Goal: Browse casually

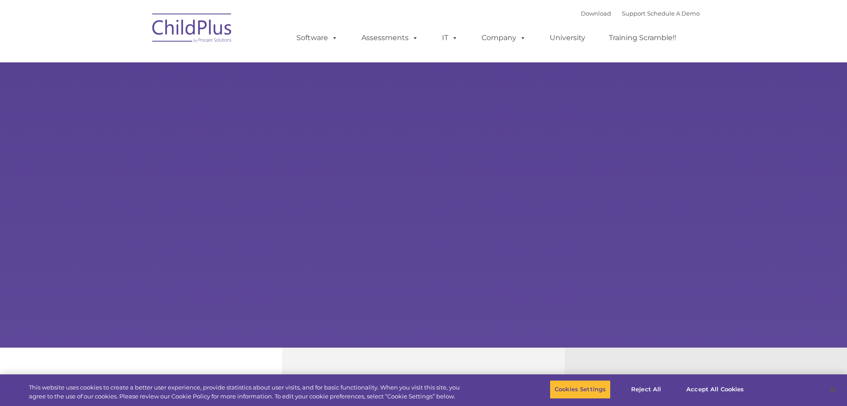
select select "MEDIUM"
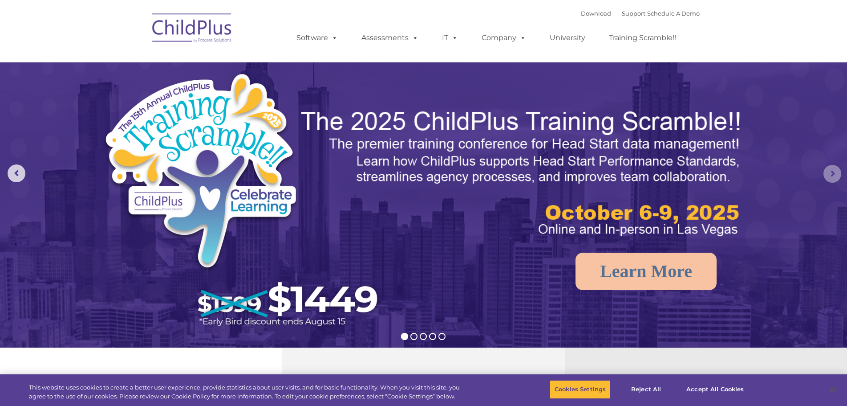
click at [838, 175] on rs-arrow at bounding box center [833, 174] width 18 height 18
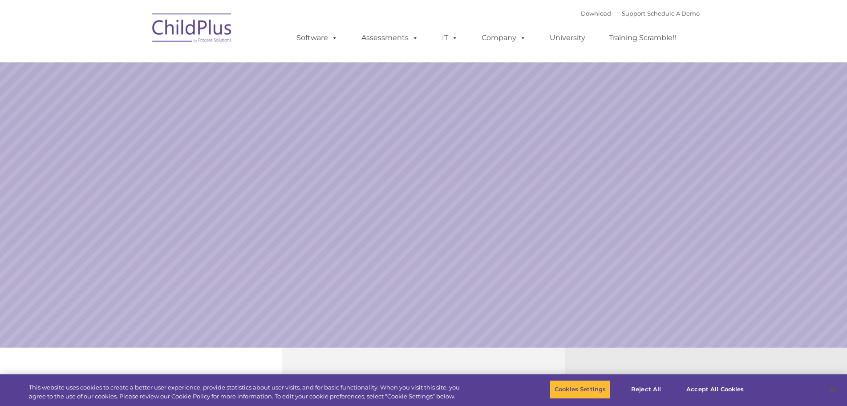
select select "MEDIUM"
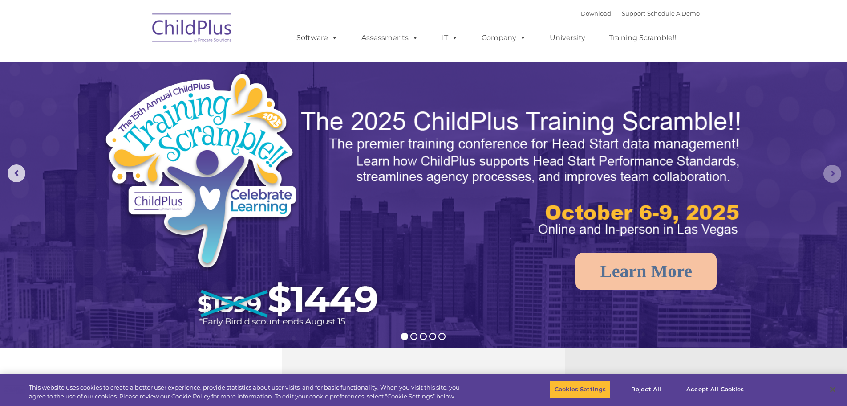
click at [829, 175] on rs-arrow at bounding box center [833, 174] width 18 height 18
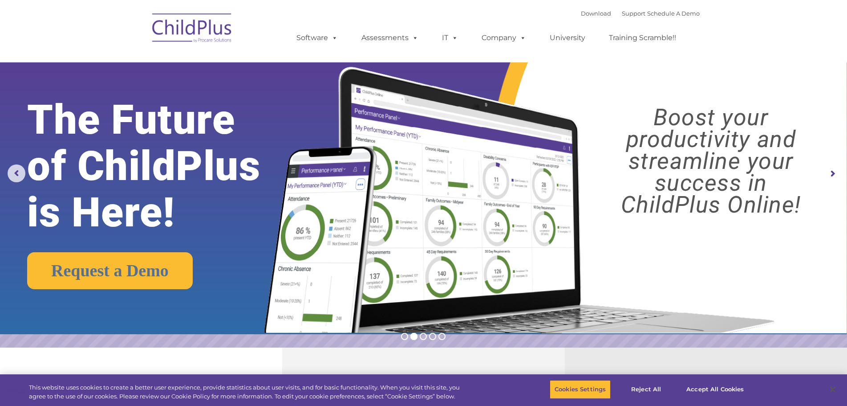
click at [829, 175] on rs-arrow at bounding box center [833, 174] width 18 height 18
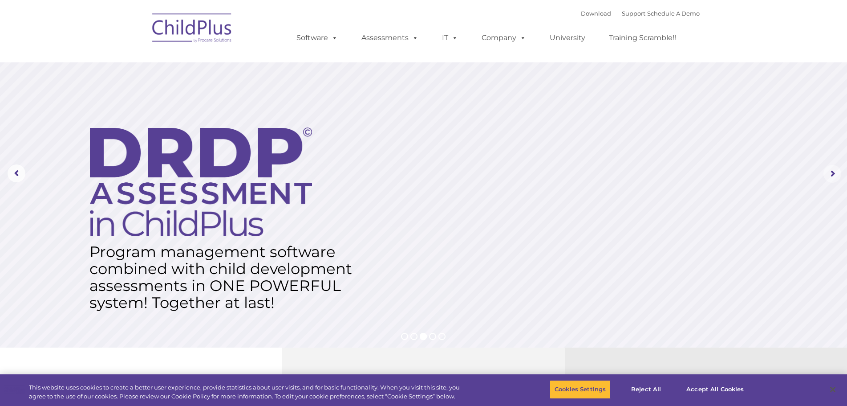
click at [830, 174] on rs-arrow at bounding box center [833, 174] width 18 height 18
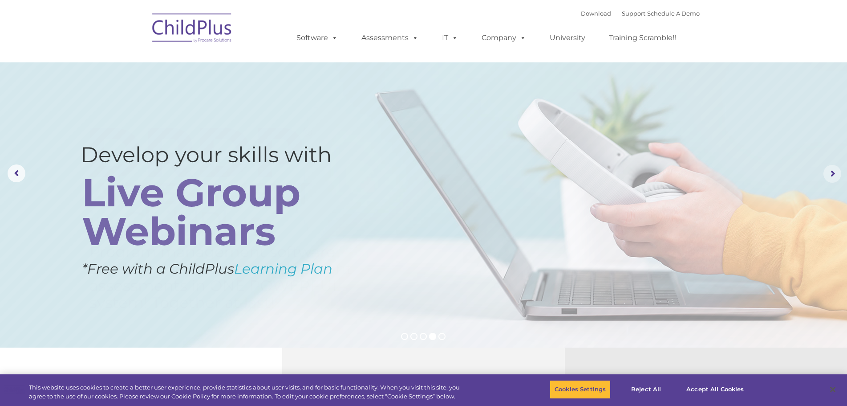
click at [830, 174] on rs-arrow at bounding box center [833, 174] width 18 height 18
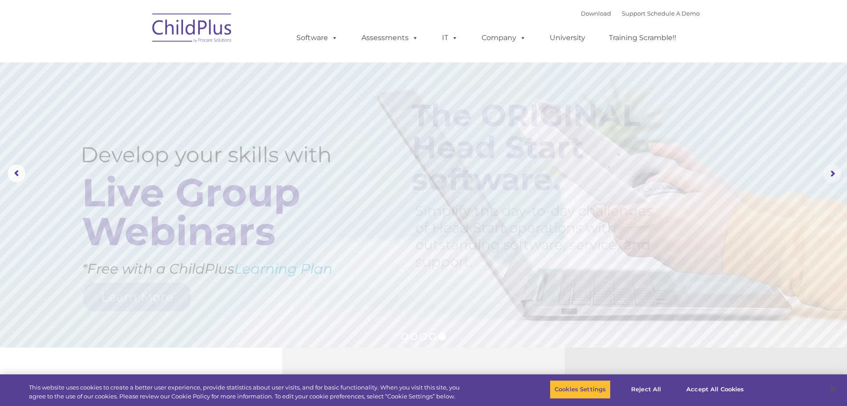
click at [830, 175] on rs-arrow at bounding box center [833, 174] width 18 height 18
